Goal: Information Seeking & Learning: Learn about a topic

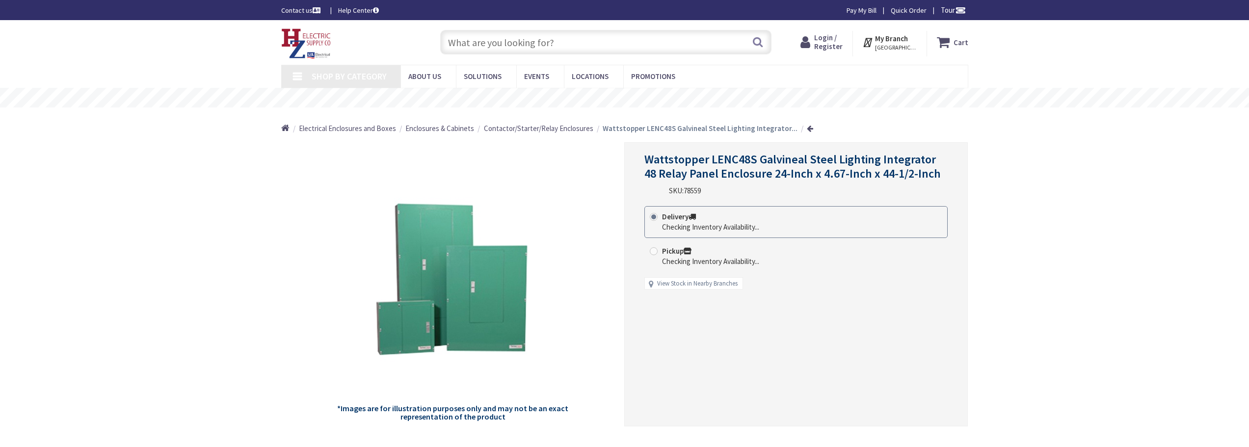
type input "[PERSON_NAME][GEOGRAPHIC_DATA][STREET_ADDRESS]"
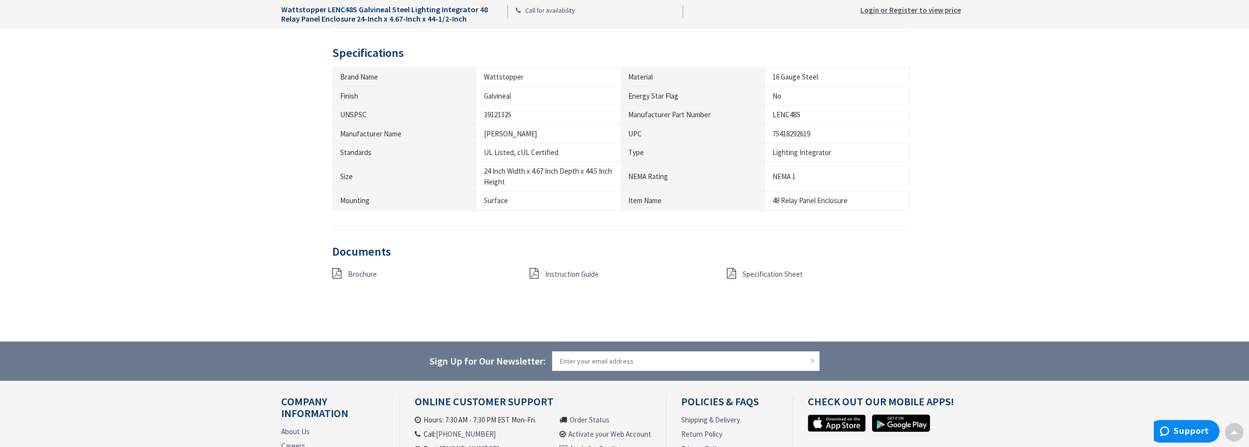
scroll to position [589, 0]
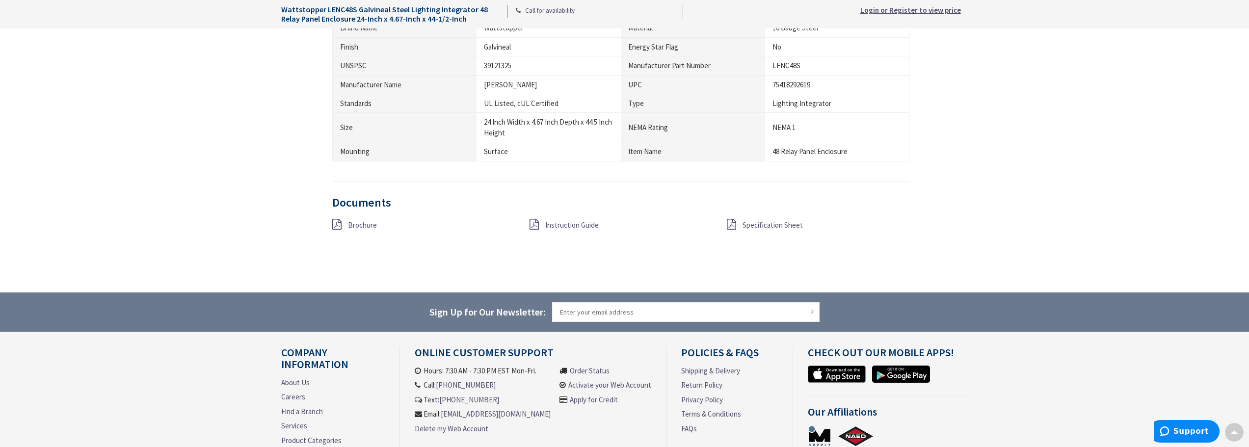
click at [556, 220] on span "Instruction Guide" at bounding box center [571, 224] width 53 height 9
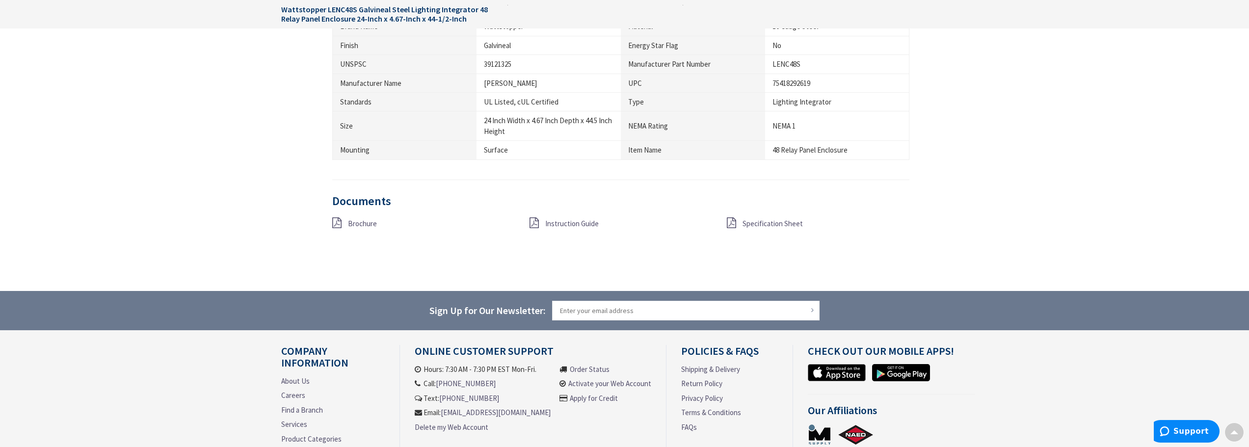
click at [759, 219] on span "Specification Sheet" at bounding box center [773, 223] width 60 height 9
